Goal: Task Accomplishment & Management: Manage account settings

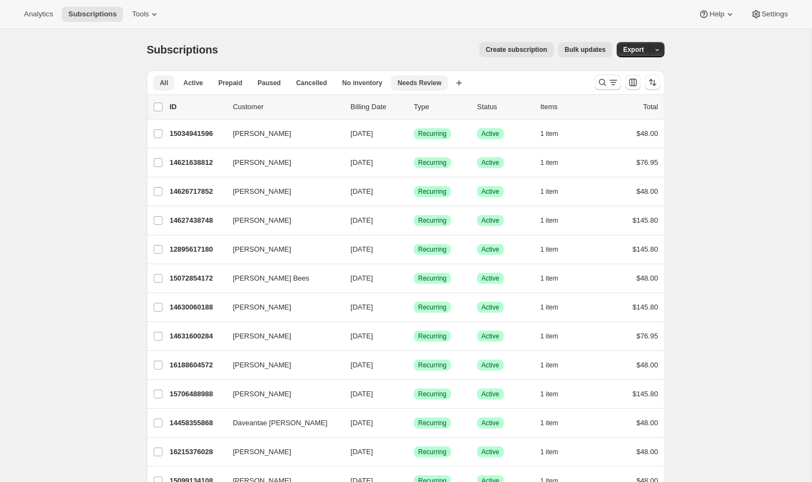
click at [424, 85] on span "Needs Review" at bounding box center [420, 83] width 44 height 9
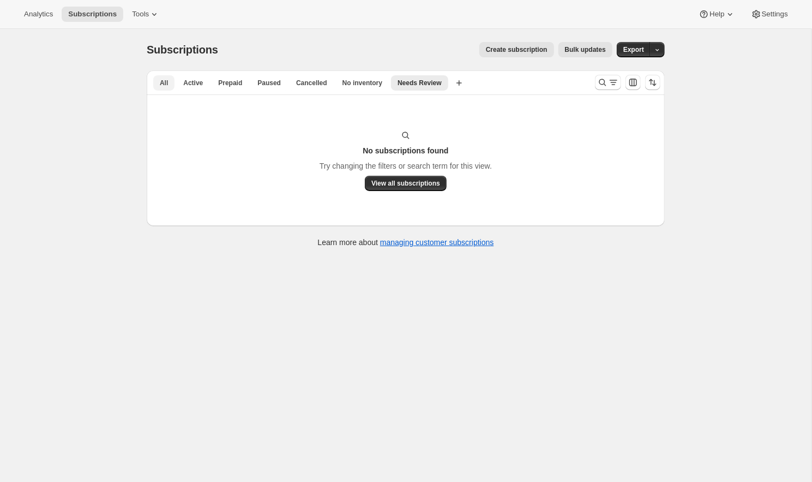
click at [166, 79] on span "All" at bounding box center [164, 83] width 8 height 9
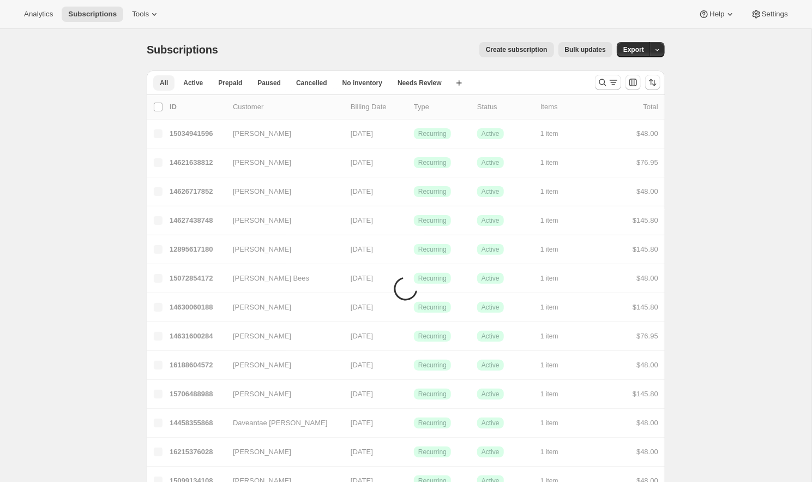
click at [161, 84] on span "All" at bounding box center [164, 83] width 8 height 9
click at [614, 84] on icon "Search and filter results" at bounding box center [613, 82] width 11 height 11
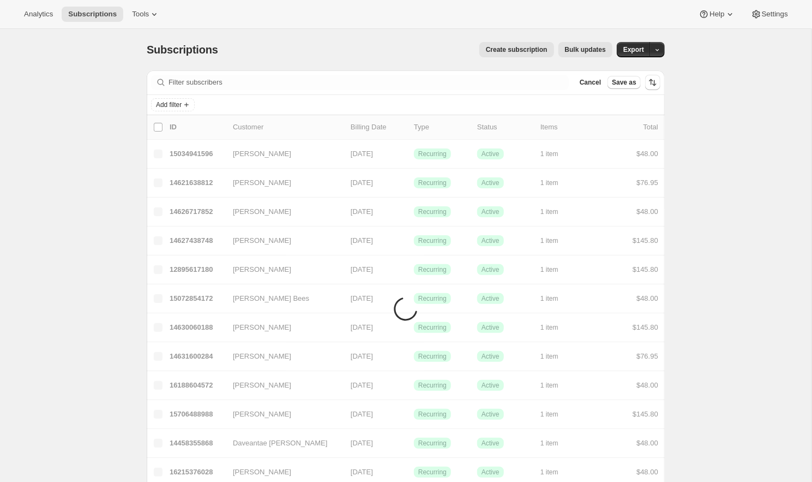
click at [605, 81] on div "Cancel Save as" at bounding box center [607, 82] width 65 height 13
click at [167, 82] on div at bounding box center [360, 82] width 418 height 15
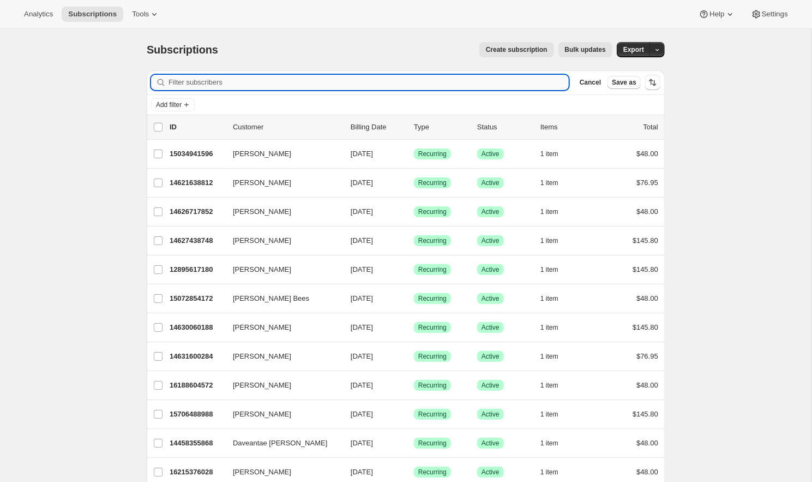
click at [451, 80] on input "Filter subscribers" at bounding box center [369, 82] width 400 height 15
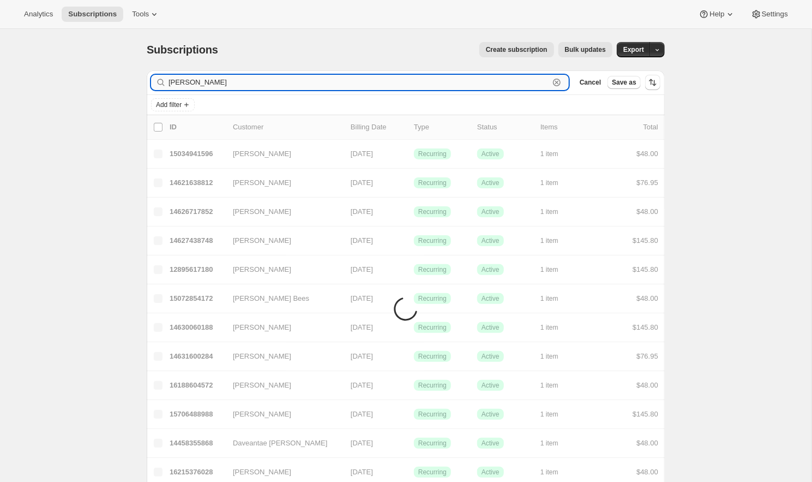
type input "[PERSON_NAME]"
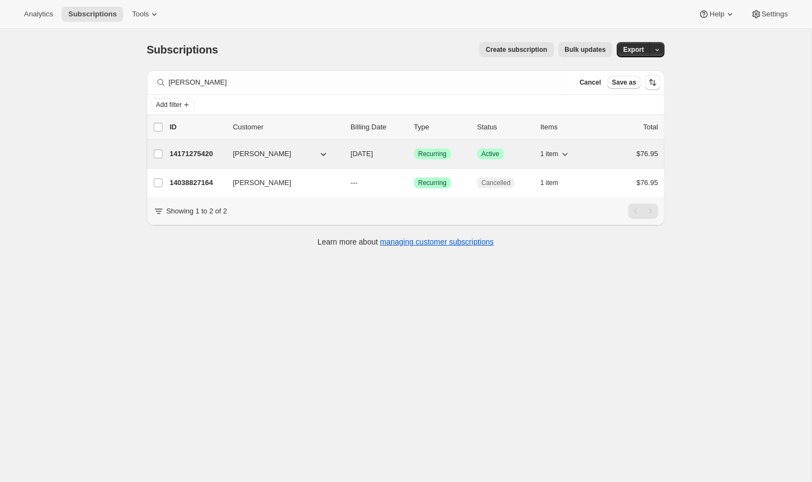
click at [189, 154] on p "14171275420" at bounding box center [197, 153] width 55 height 11
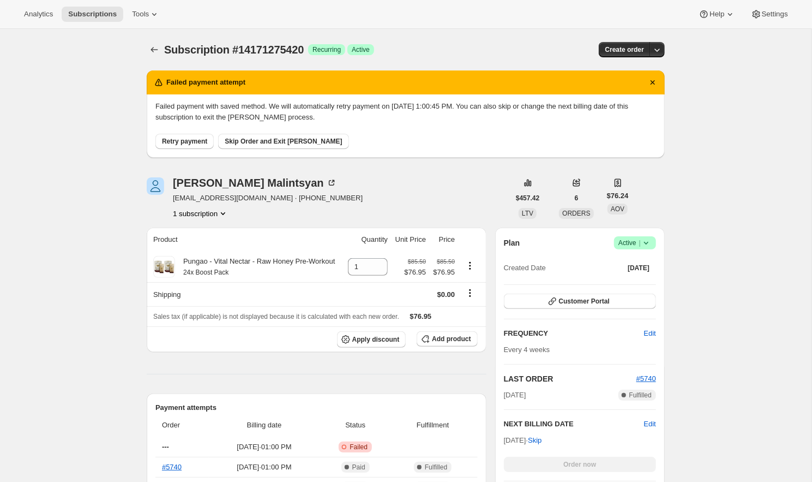
click at [193, 139] on span "Retry payment" at bounding box center [184, 141] width 45 height 9
